Goal: Navigation & Orientation: Find specific page/section

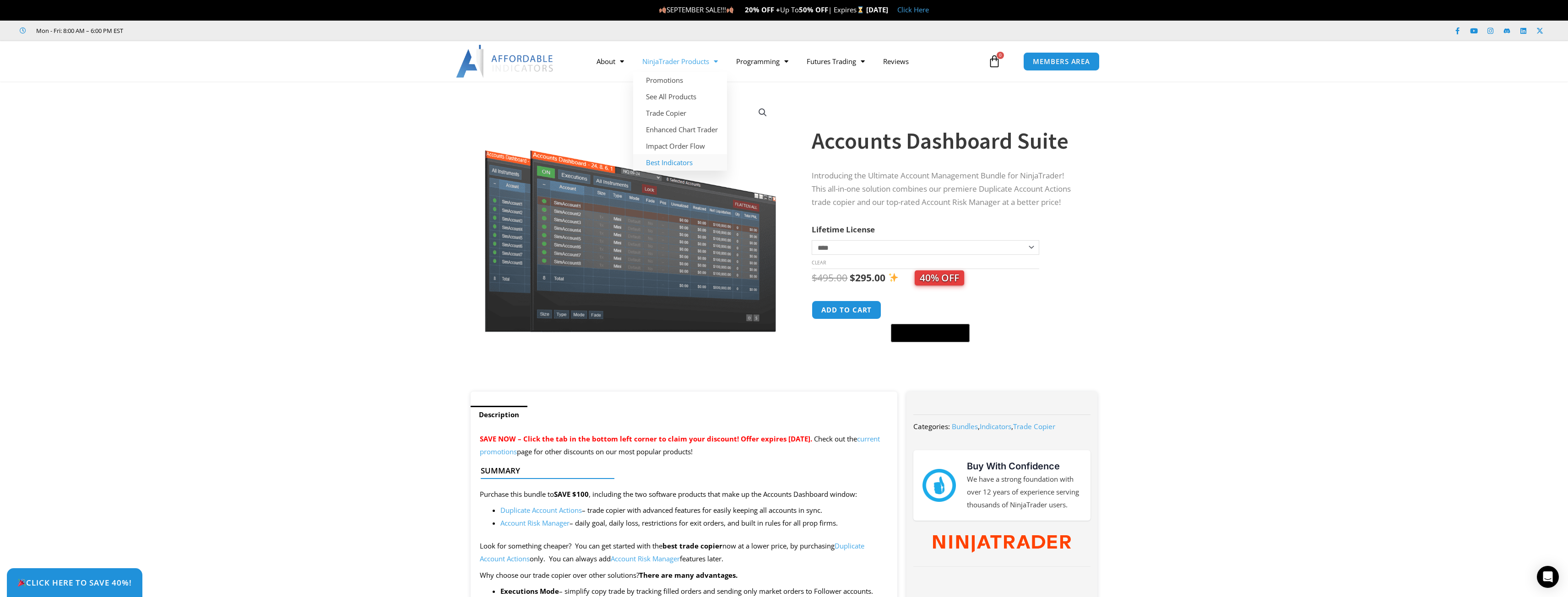
click at [663, 166] on link "Best Indicators" at bounding box center [680, 162] width 94 height 17
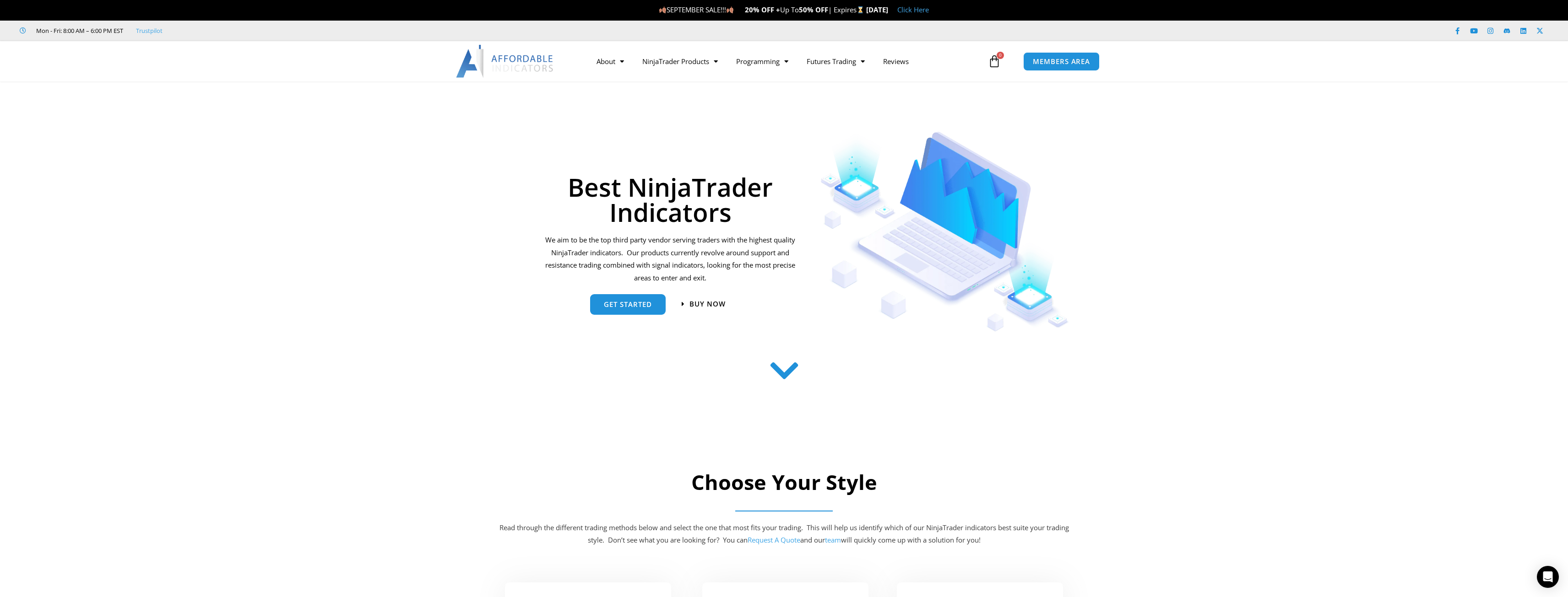
click at [775, 380] on icon at bounding box center [784, 370] width 32 height 32
click at [759, 130] on link "Custom Order Execution" at bounding box center [791, 129] width 129 height 17
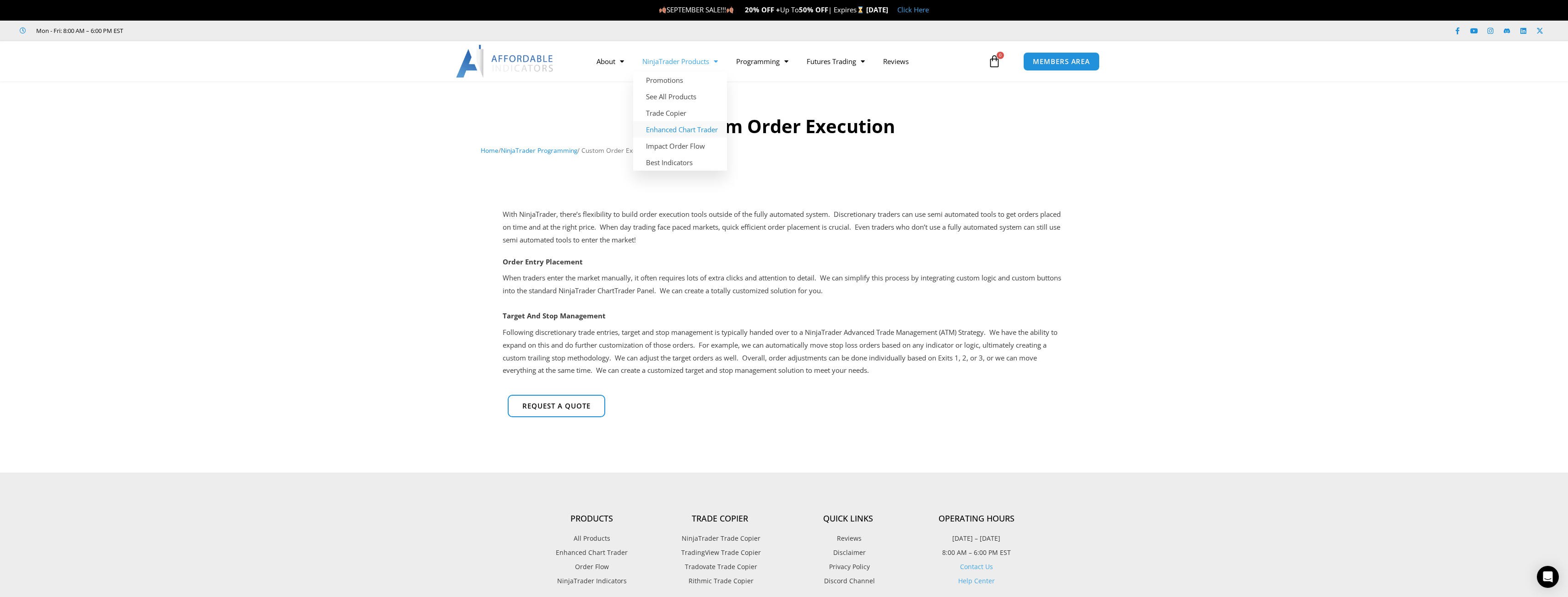
click at [680, 135] on link "Enhanced Chart Trader" at bounding box center [680, 129] width 94 height 17
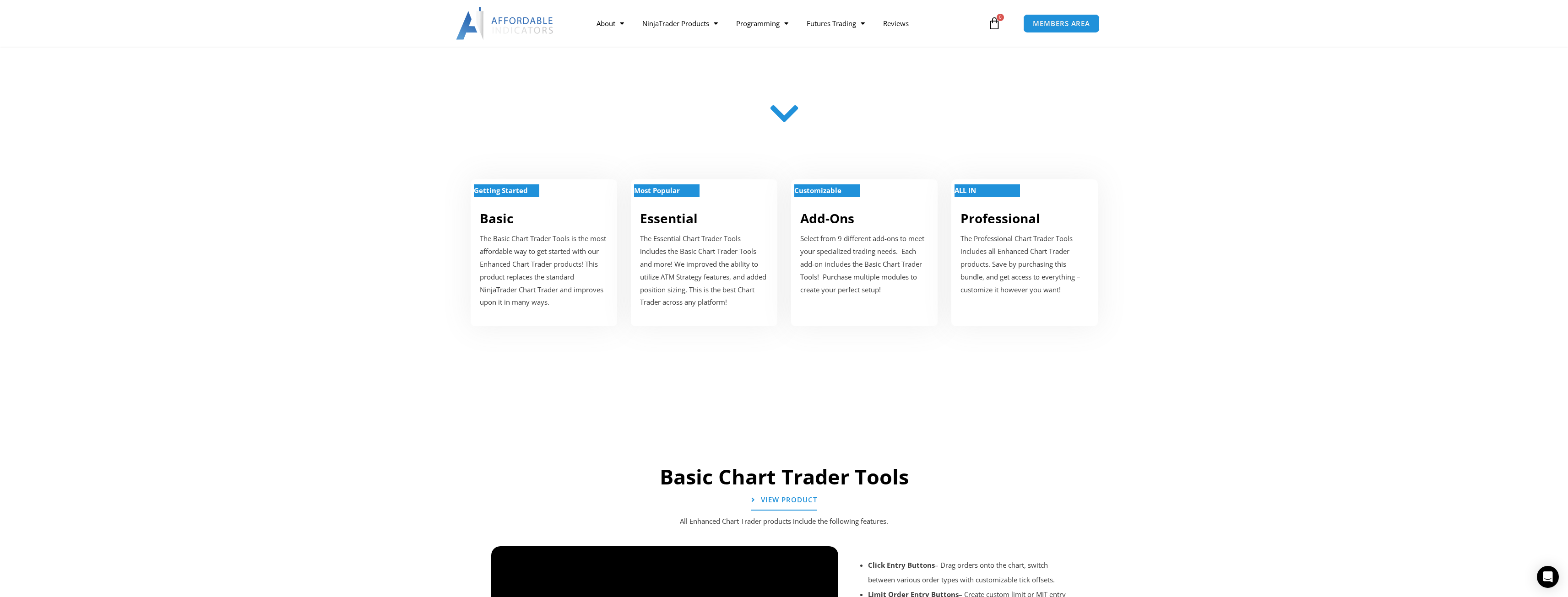
scroll to position [228, 0]
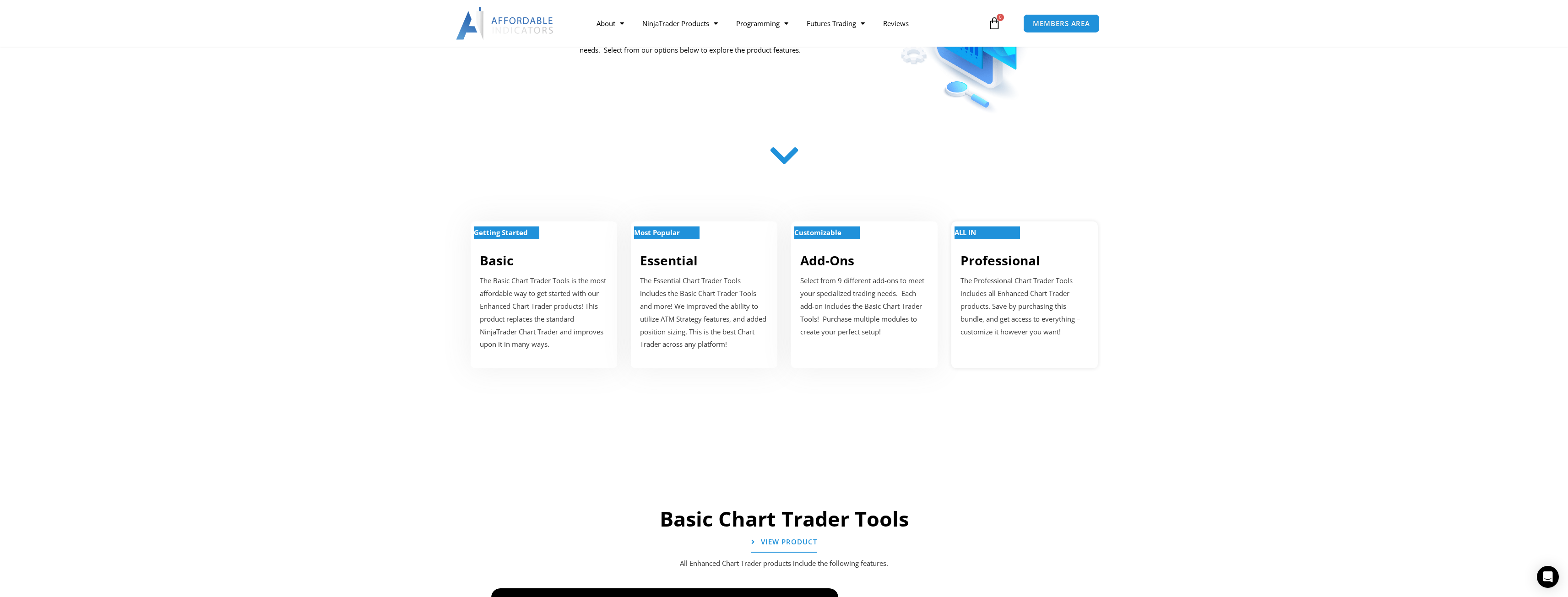
click at [988, 265] on link "Professional" at bounding box center [1000, 260] width 80 height 17
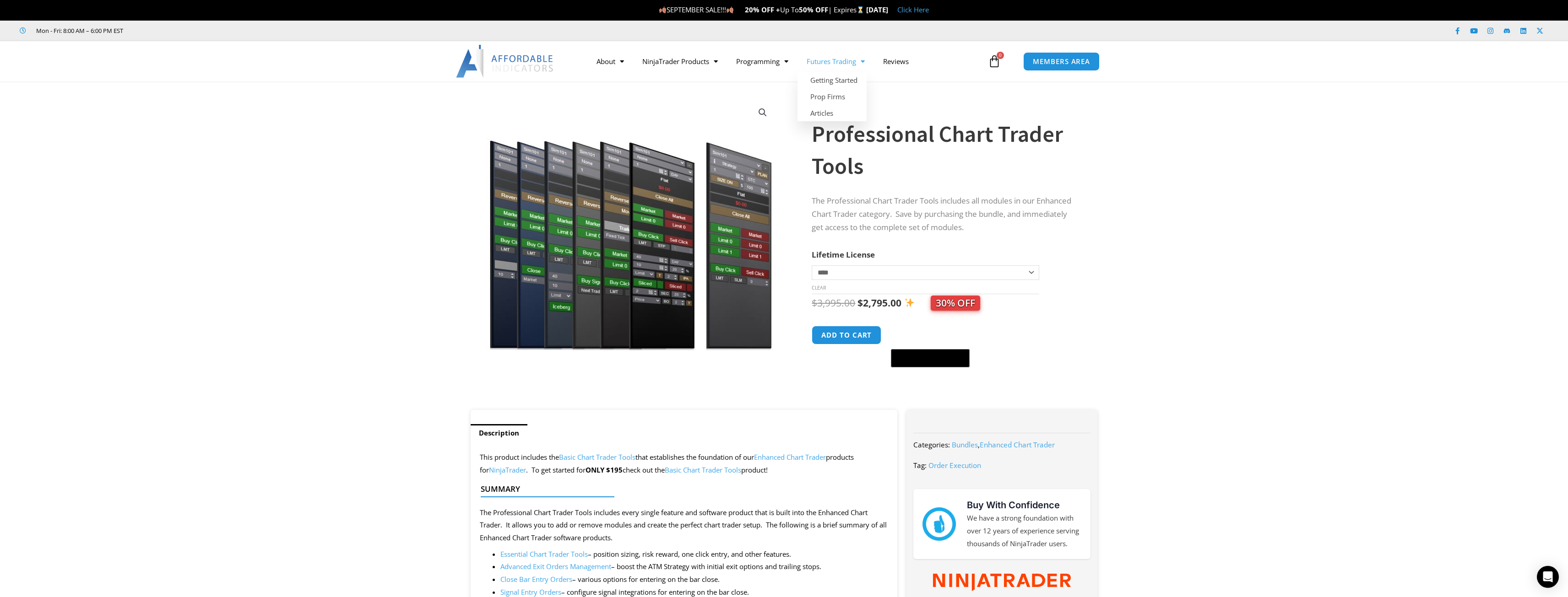
click at [862, 63] on span "Menu" at bounding box center [860, 61] width 9 height 16
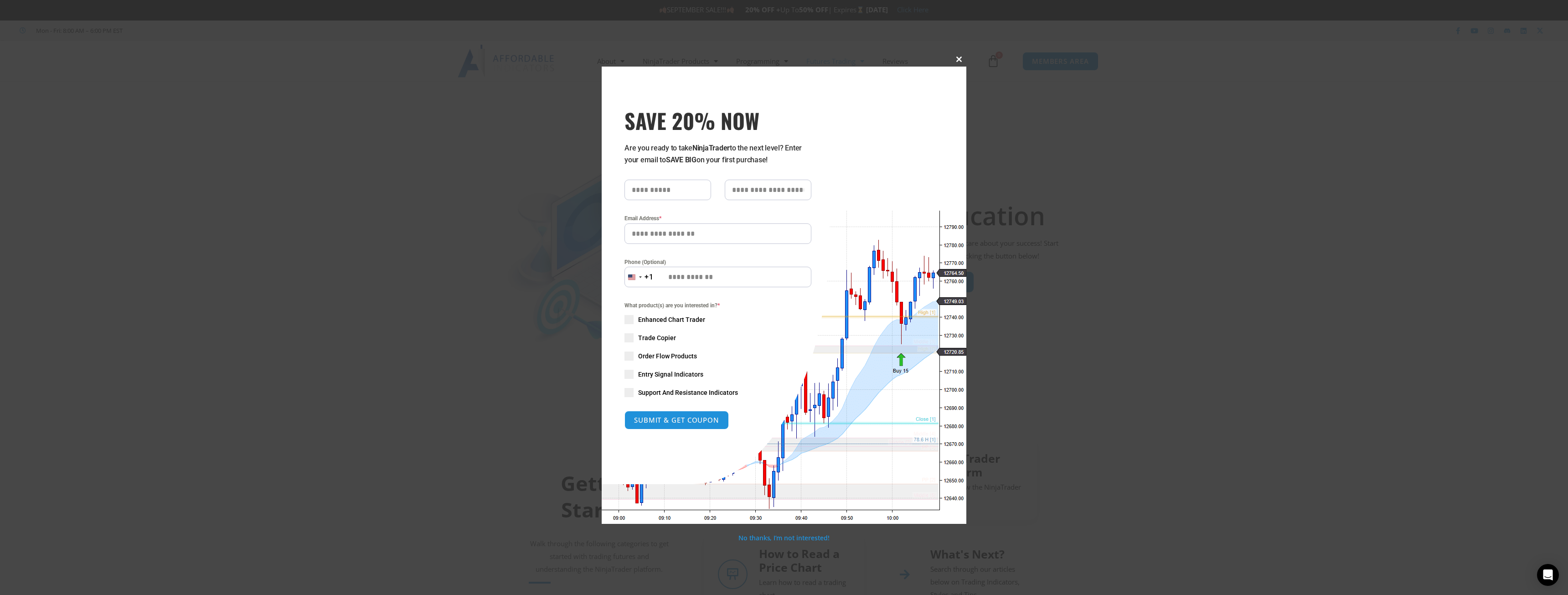
click at [959, 65] on button "Close this module" at bounding box center [959, 59] width 14 height 14
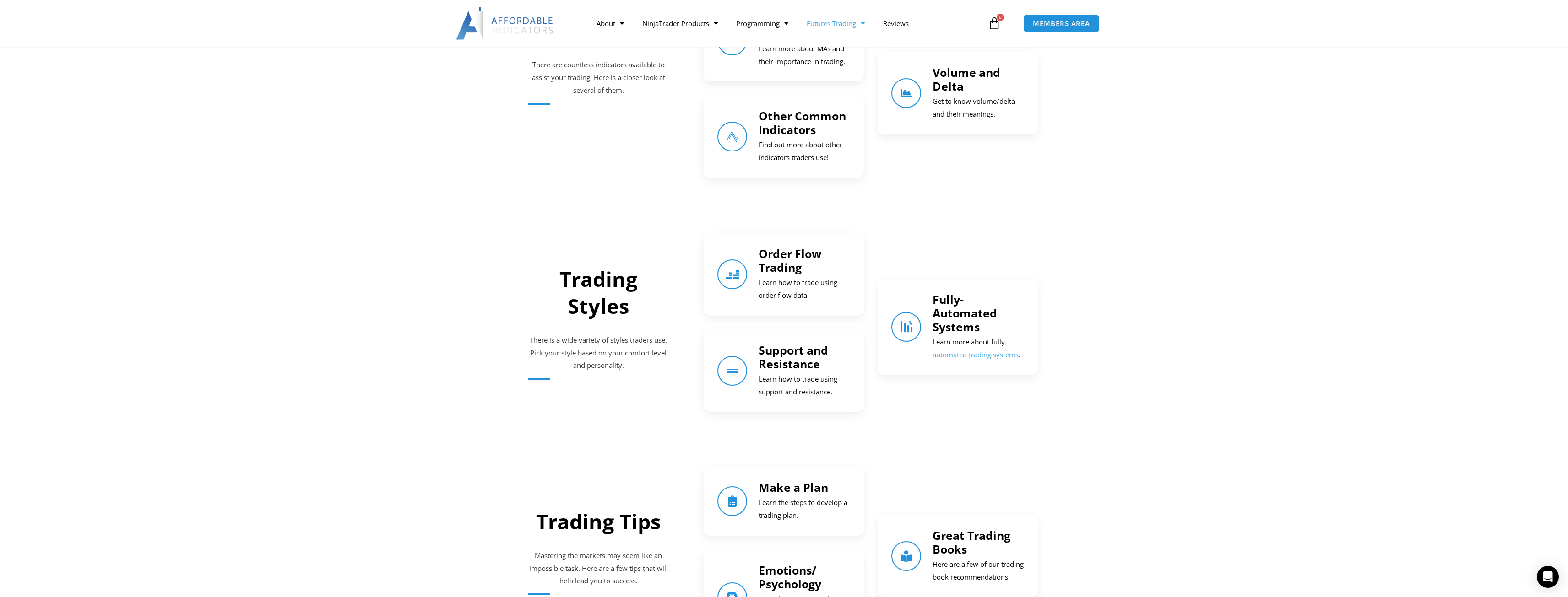
scroll to position [686, 0]
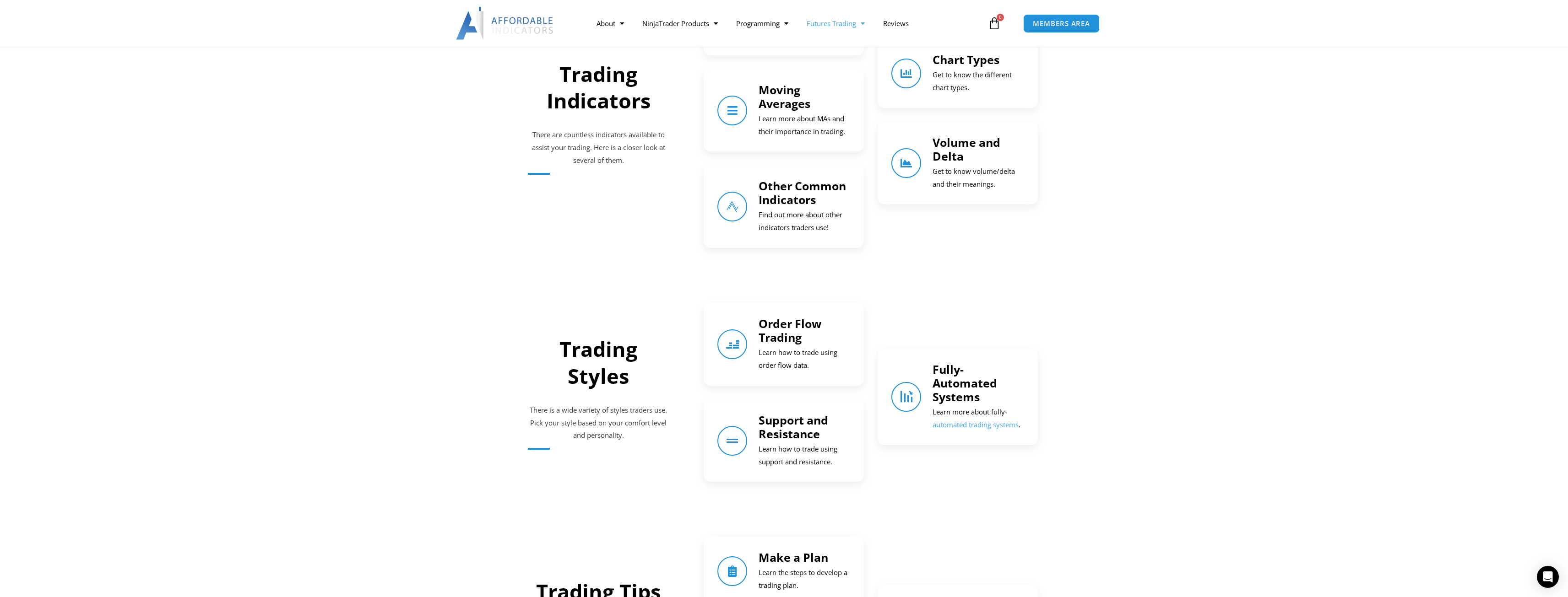
click at [939, 162] on link "Volume and Delta" at bounding box center [966, 149] width 68 height 29
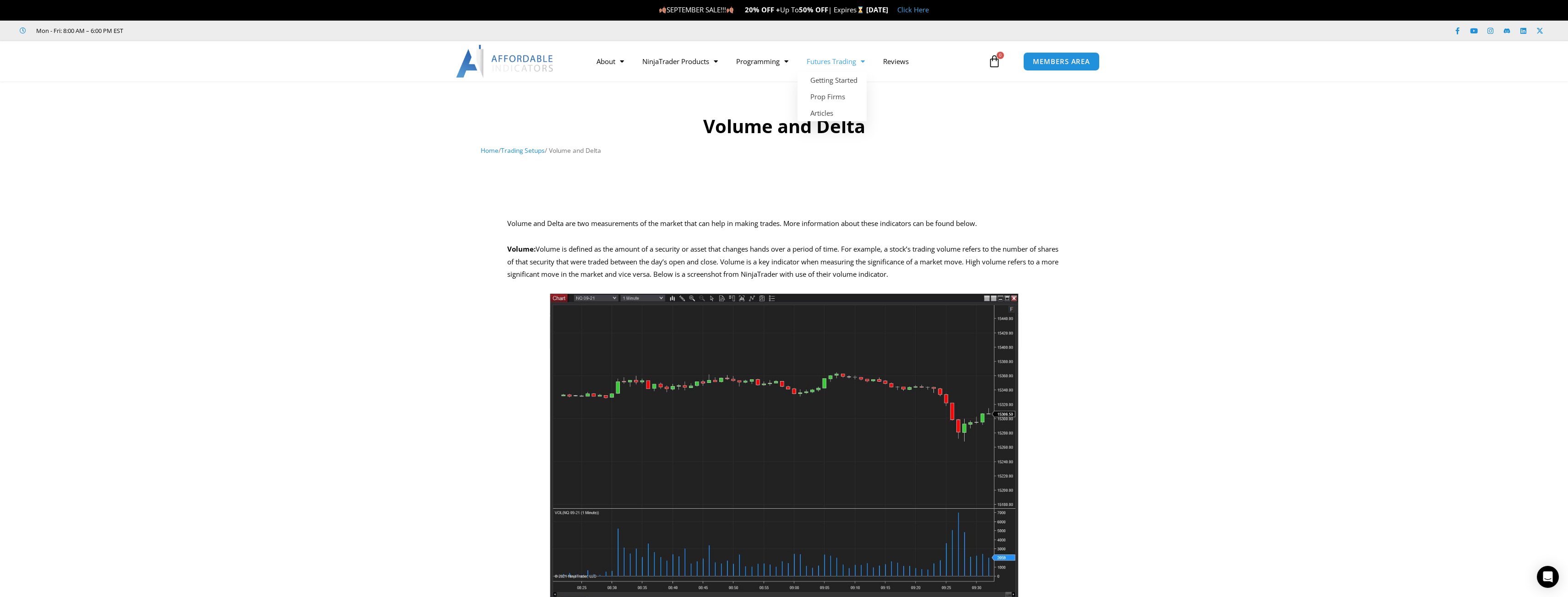
click at [858, 67] on link "Futures Trading" at bounding box center [836, 61] width 77 height 21
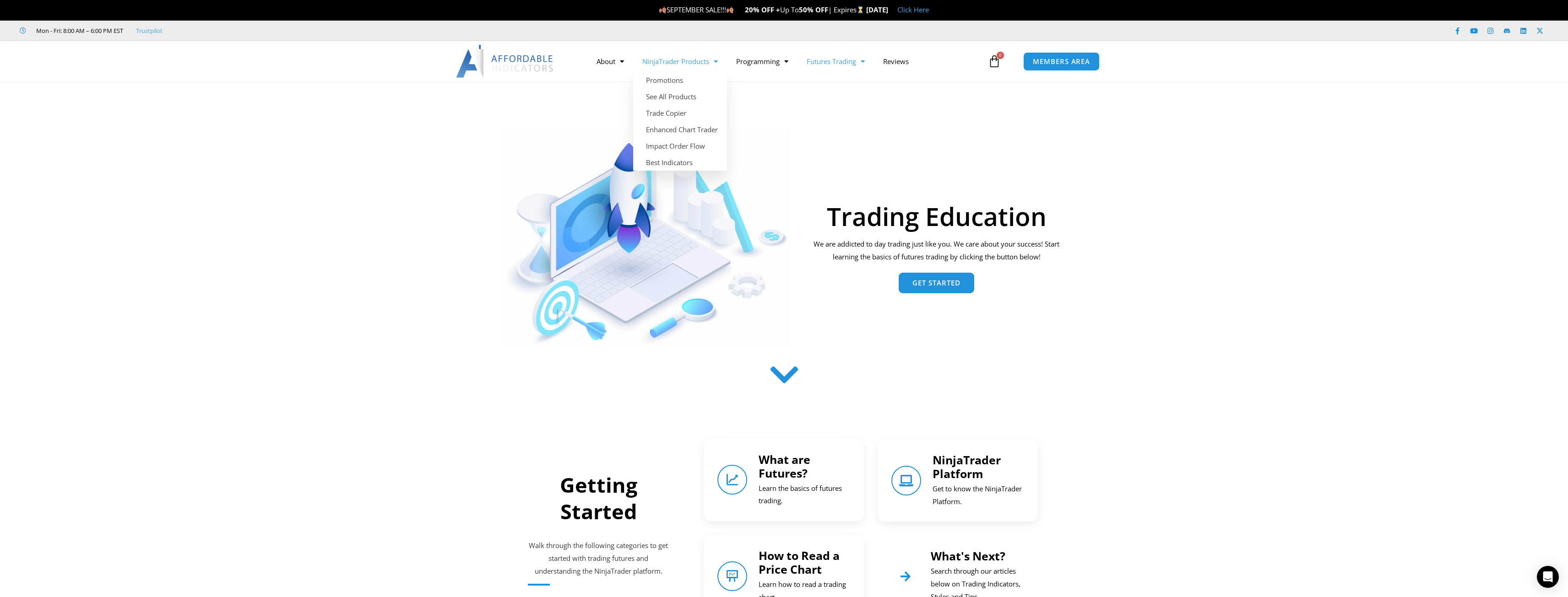
click at [659, 62] on link "NinjaTrader Products" at bounding box center [680, 61] width 94 height 21
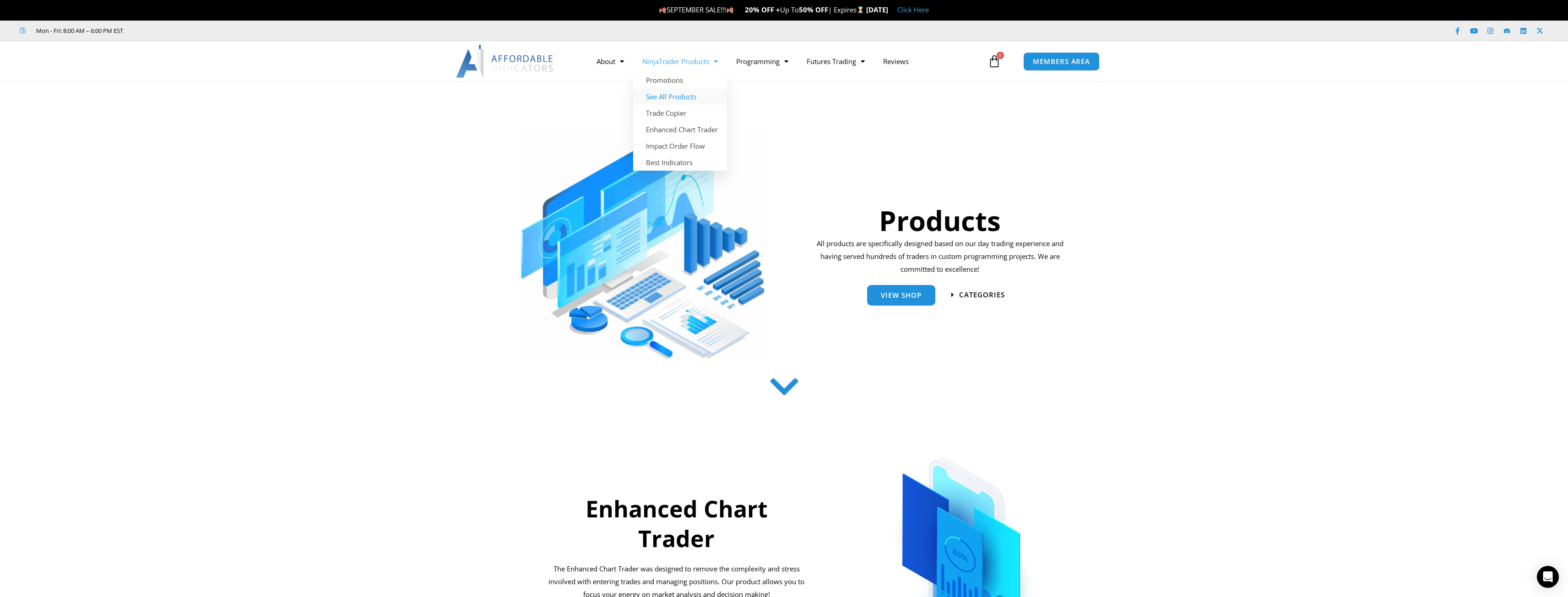
click at [674, 99] on link "See All Products" at bounding box center [680, 96] width 94 height 17
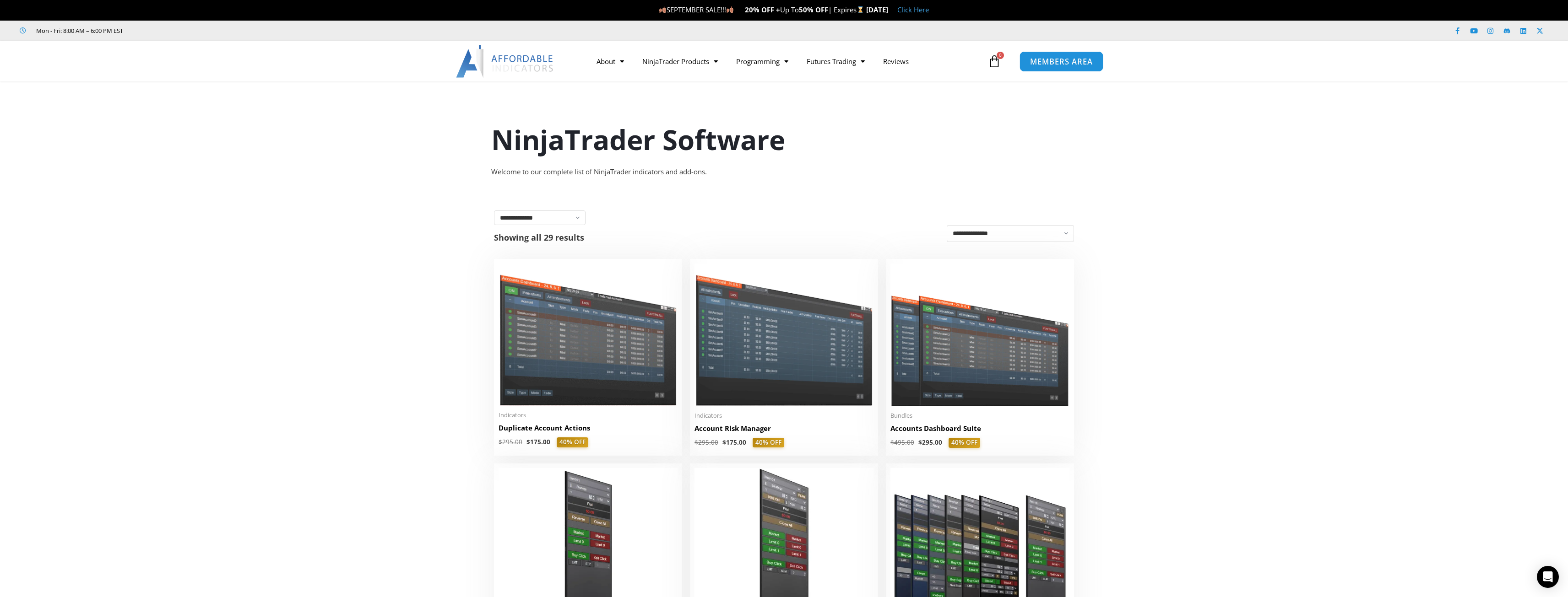
click at [1058, 62] on span "MEMBERS AREA" at bounding box center [1061, 61] width 63 height 8
